Goal: Check status: Check status

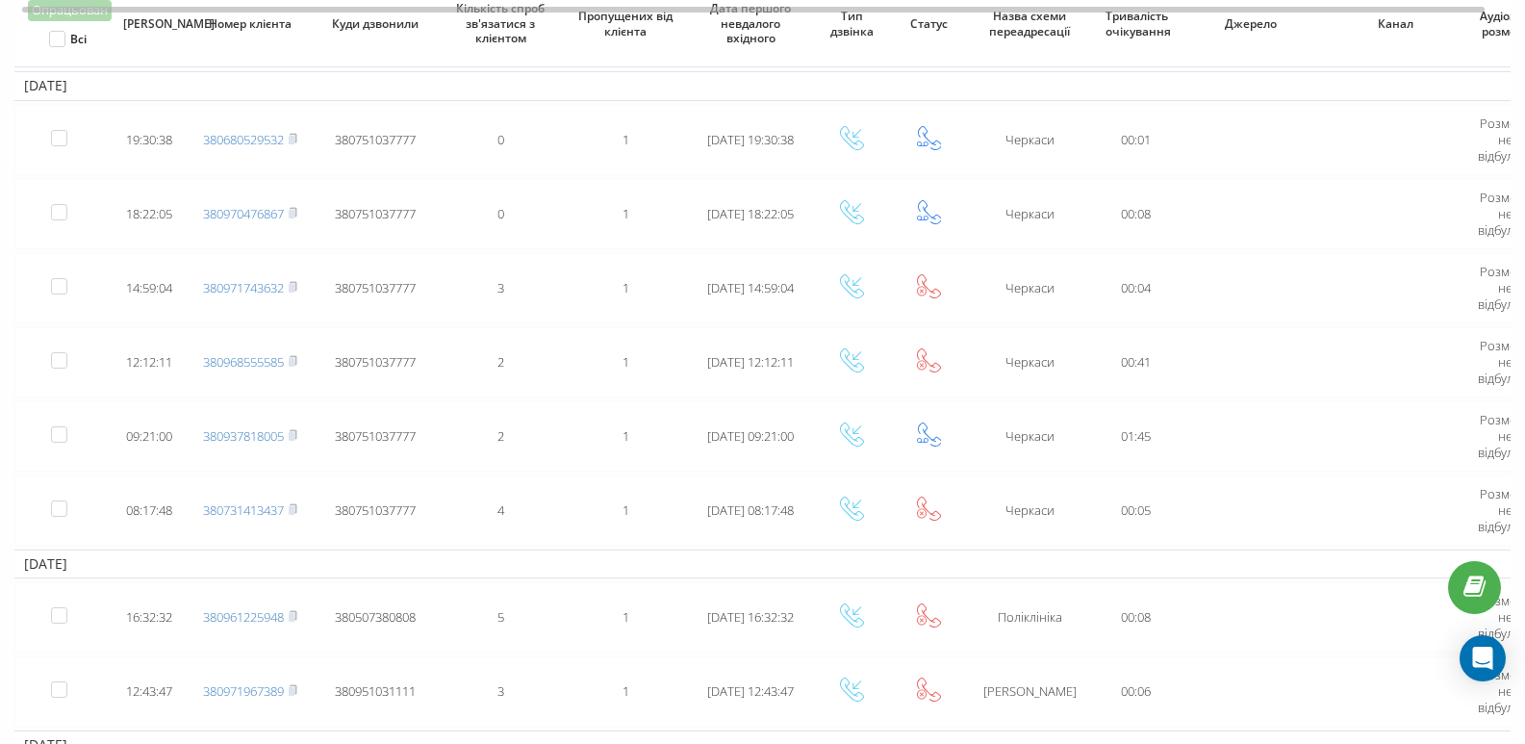
scroll to position [673, 0]
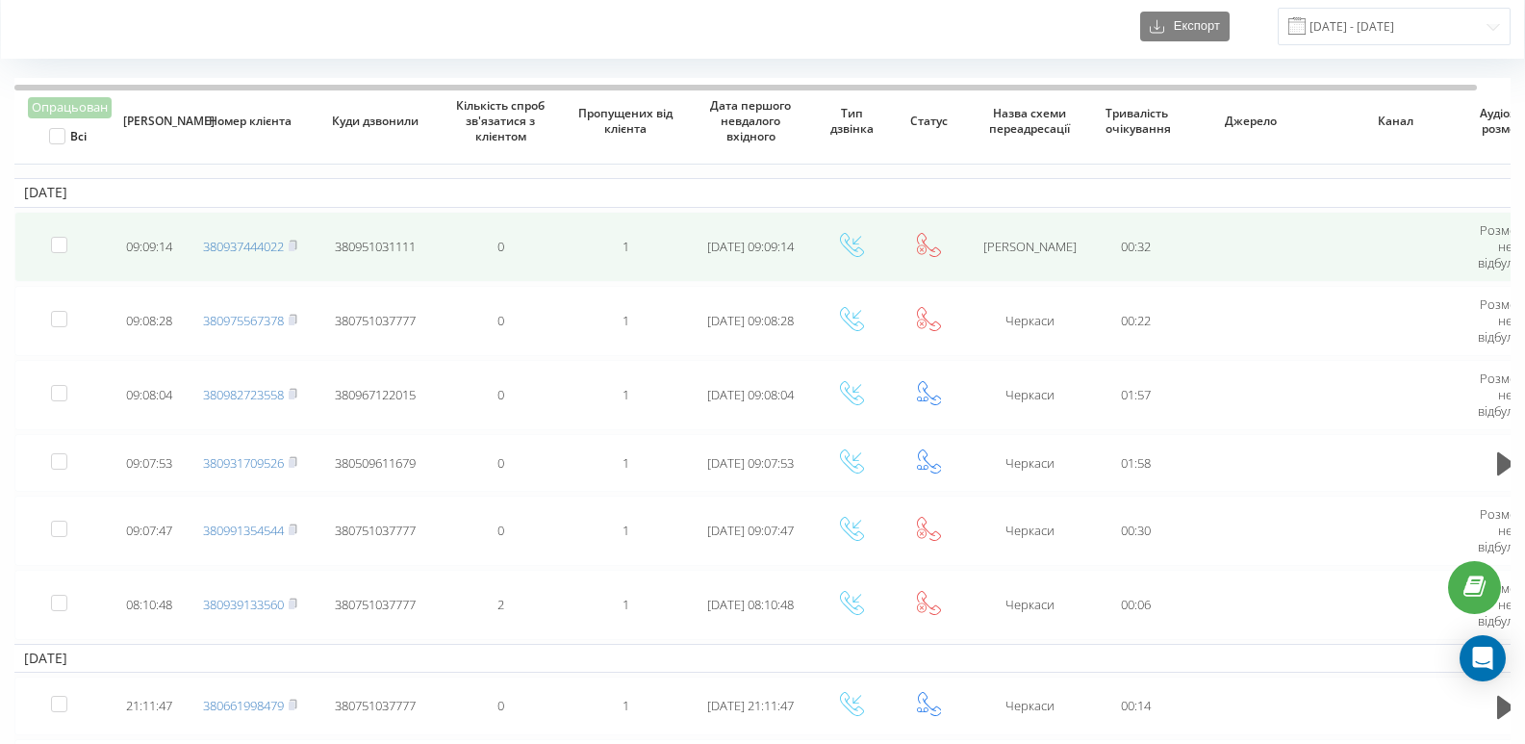
scroll to position [96, 0]
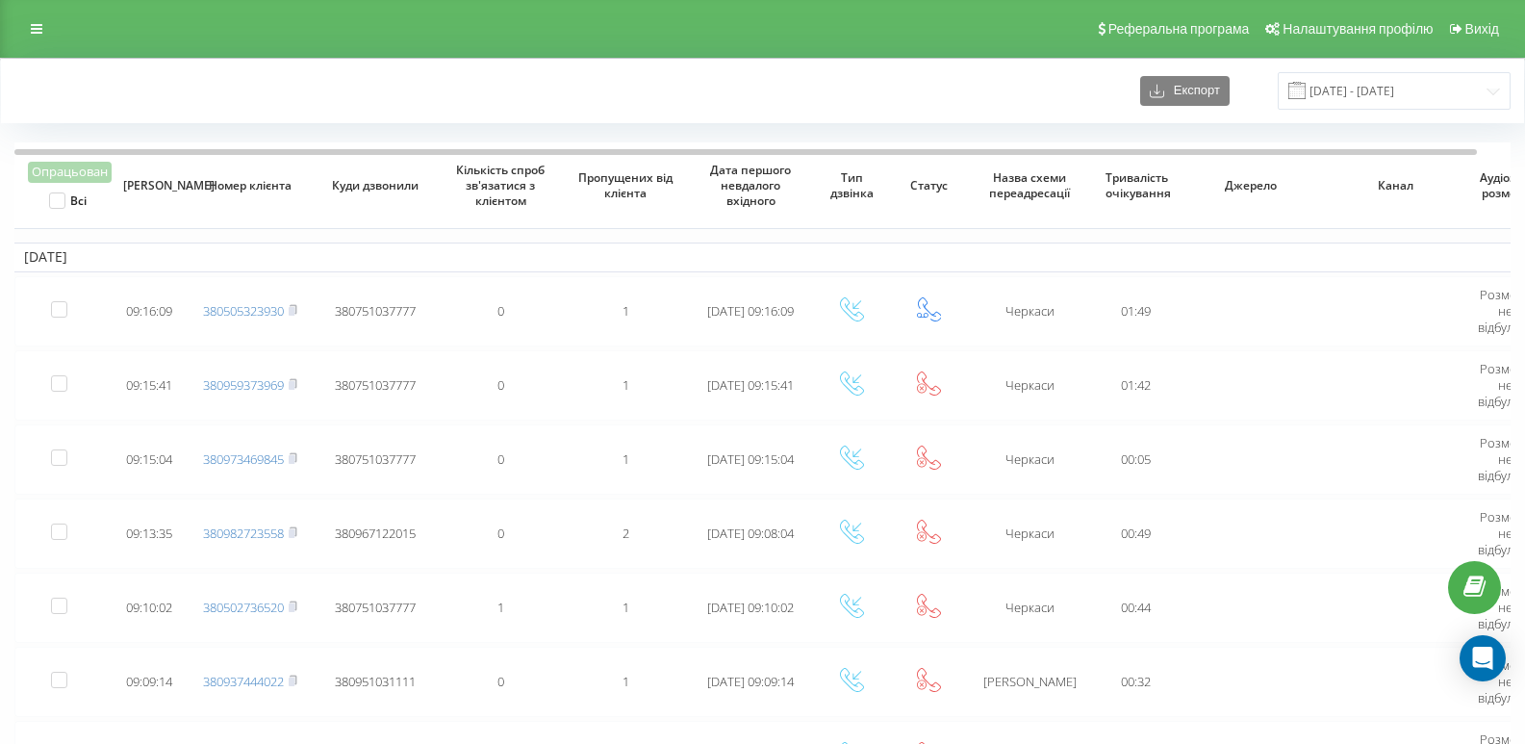
scroll to position [96, 0]
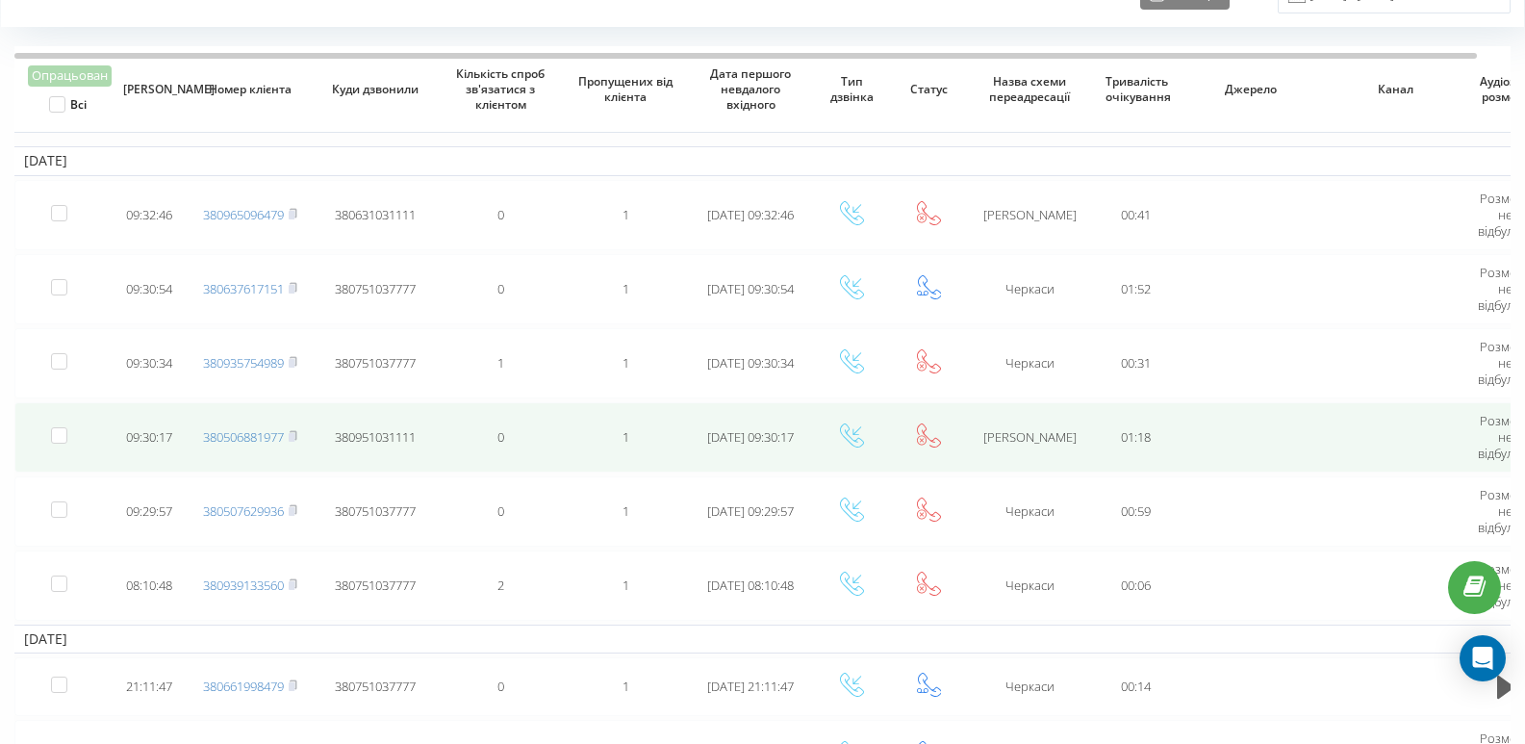
scroll to position [192, 0]
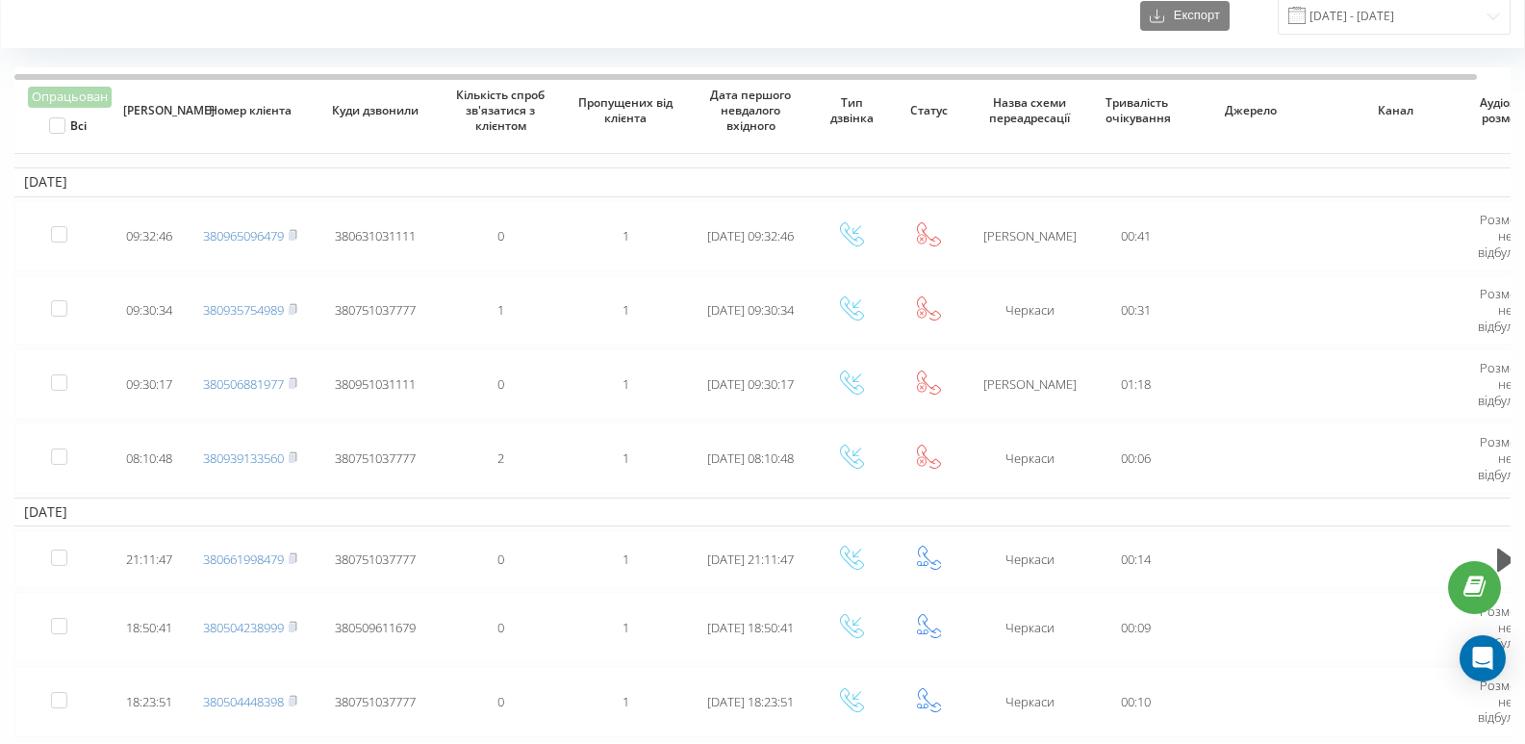
scroll to position [96, 0]
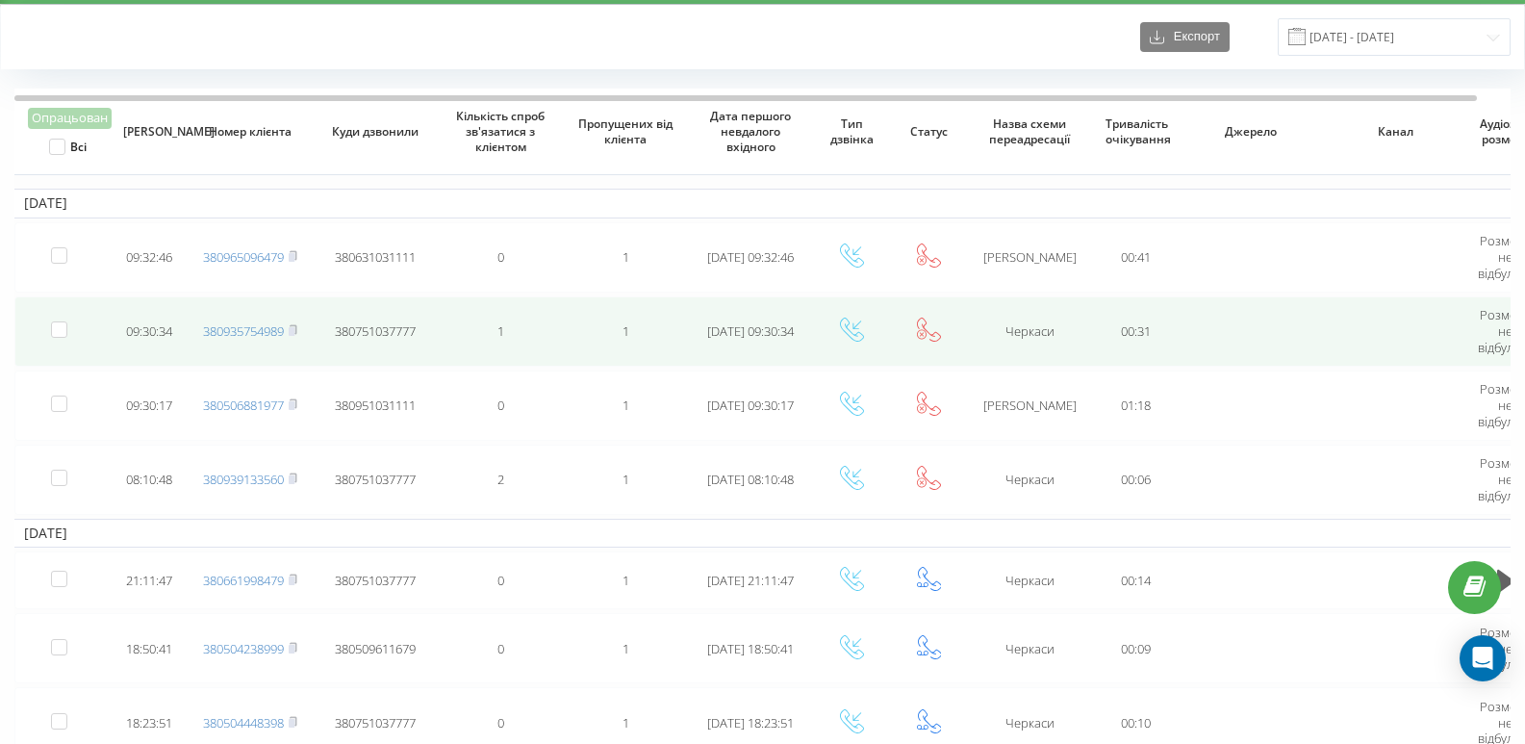
scroll to position [96, 0]
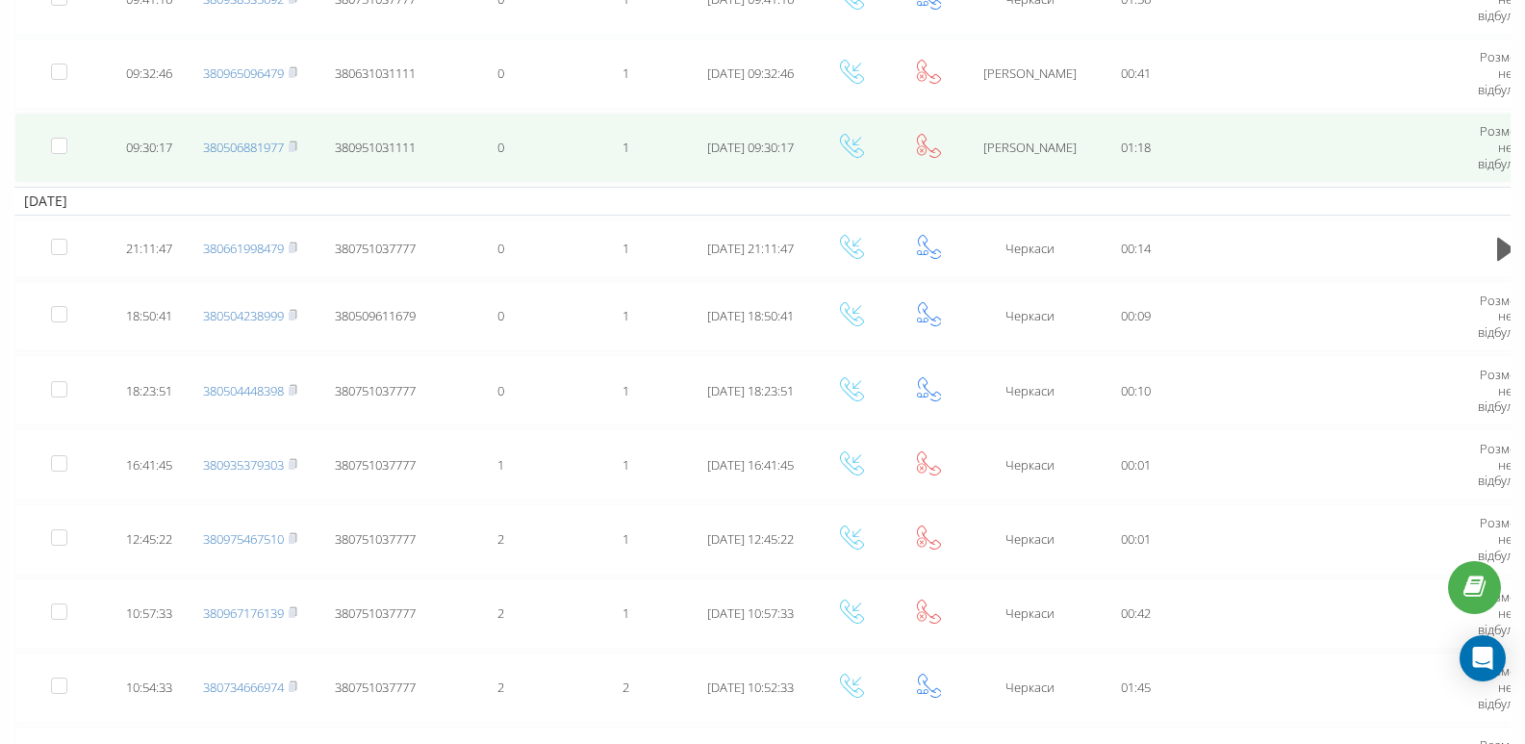
scroll to position [385, 0]
